Goal: Task Accomplishment & Management: Manage account settings

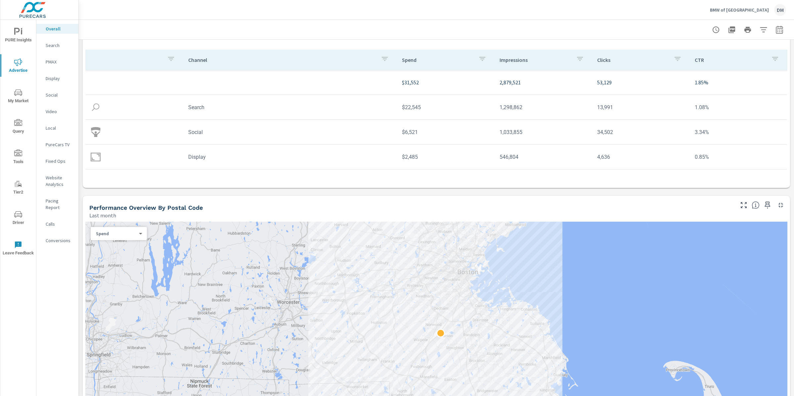
scroll to position [72, 0]
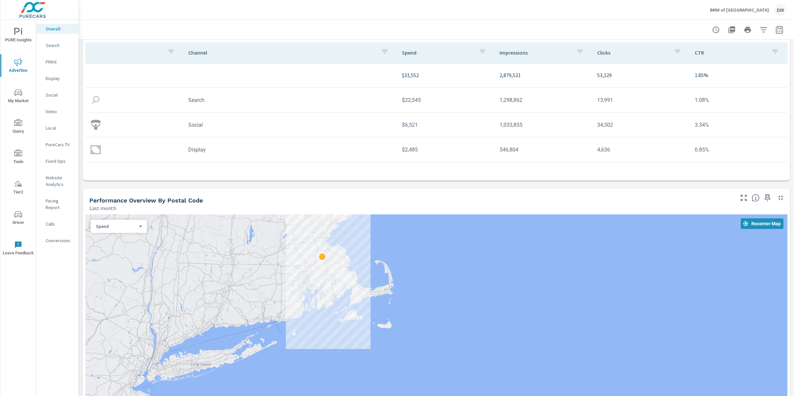
click at [57, 110] on p "Video" at bounding box center [59, 111] width 27 height 7
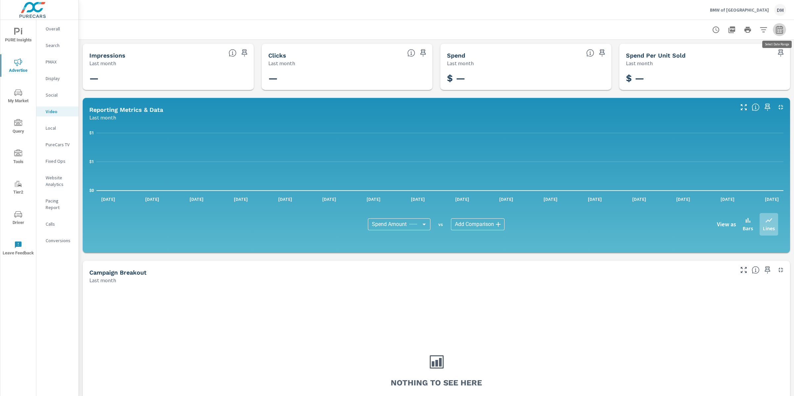
click at [782, 30] on icon "button" at bounding box center [779, 30] width 8 height 8
select select "Last month"
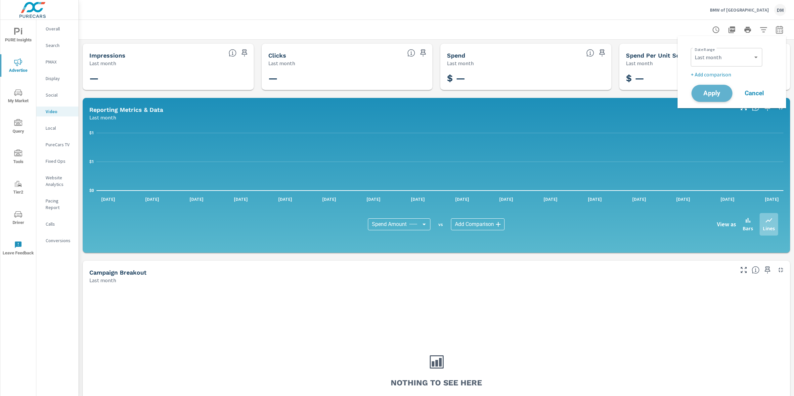
click at [697, 95] on button "Apply" at bounding box center [711, 93] width 41 height 17
click at [65, 144] on p "PureCars TV" at bounding box center [59, 144] width 27 height 7
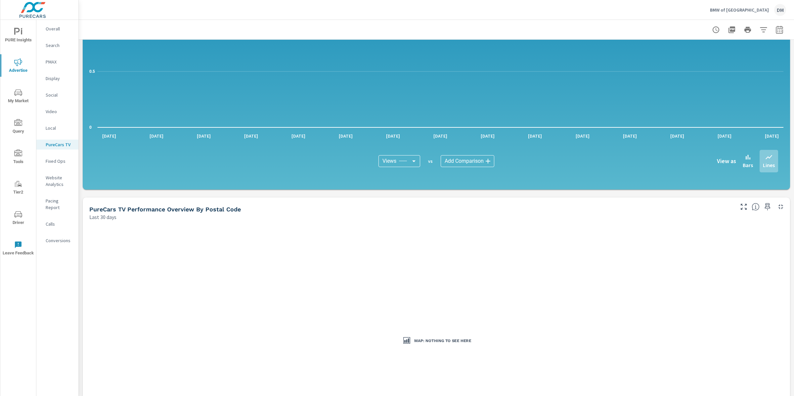
scroll to position [480, 0]
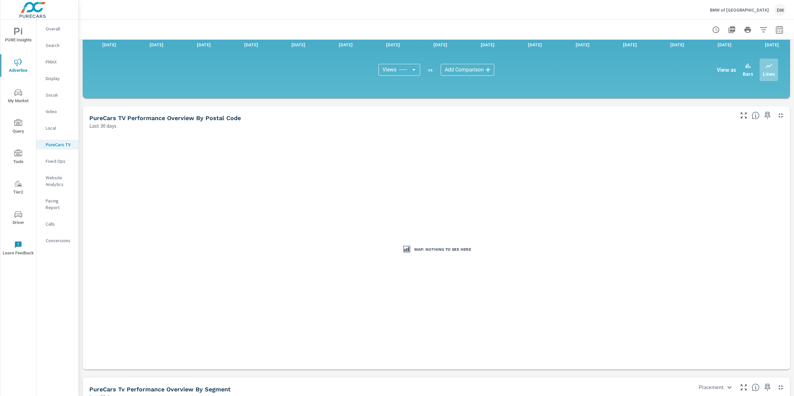
click at [749, 10] on p "BMW of Norwood" at bounding box center [739, 10] width 59 height 6
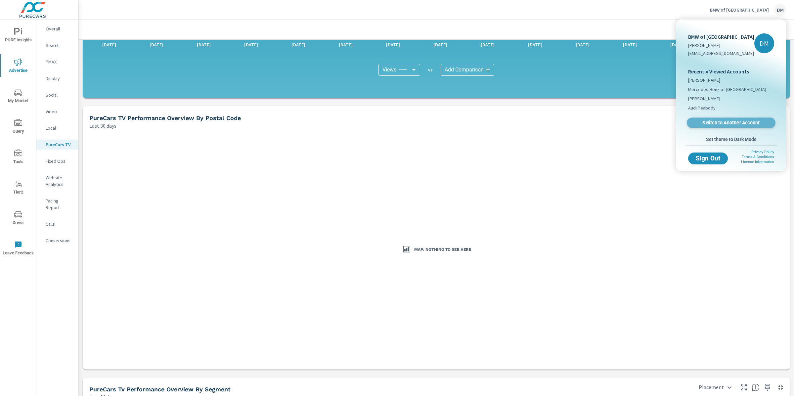
click at [727, 121] on span "Switch to Another Account" at bounding box center [730, 123] width 81 height 6
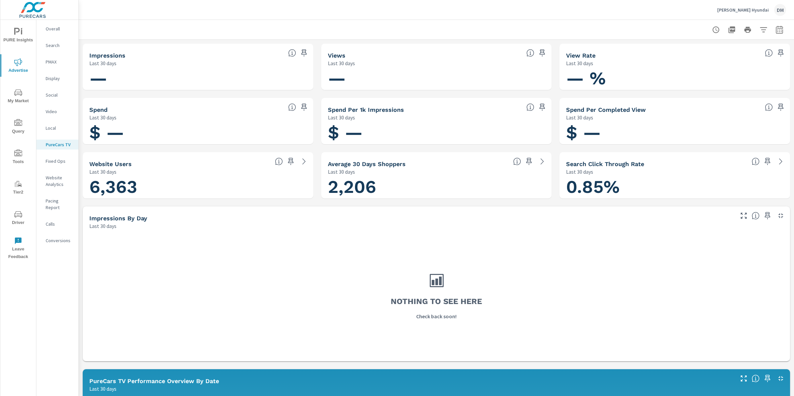
click at [18, 213] on icon "nav menu" at bounding box center [18, 214] width 8 height 8
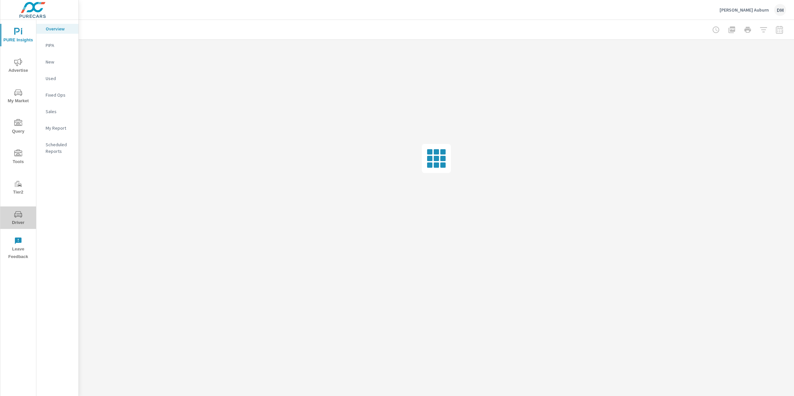
click at [16, 218] on icon "nav menu" at bounding box center [18, 214] width 8 height 8
